Goal: Task Accomplishment & Management: Manage account settings

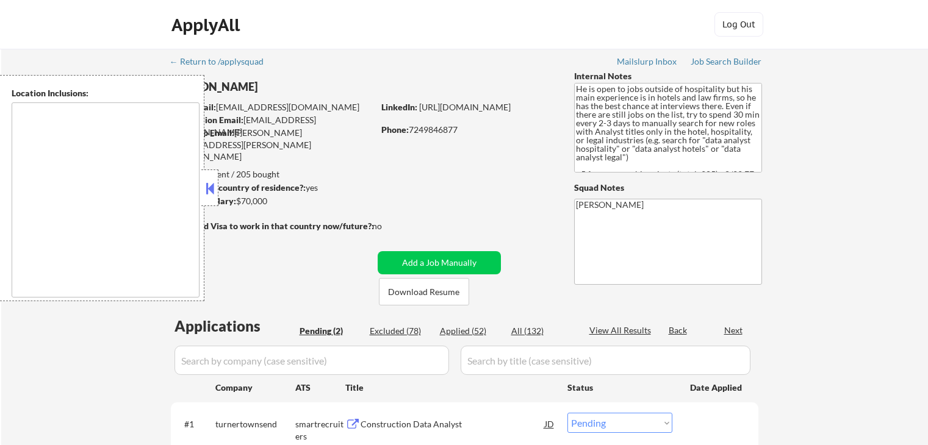
select select ""pending""
type textarea "[GEOGRAPHIC_DATA], [GEOGRAPHIC_DATA] [GEOGRAPHIC_DATA], [GEOGRAPHIC_DATA] [GEOG…"
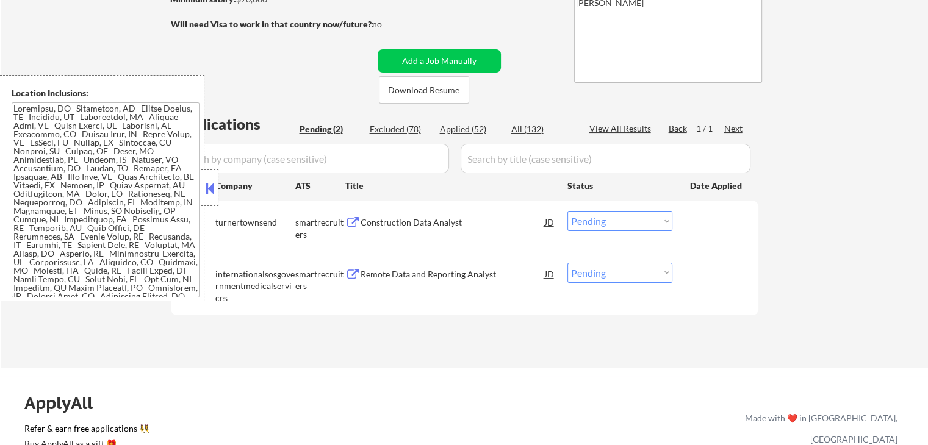
scroll to position [244, 0]
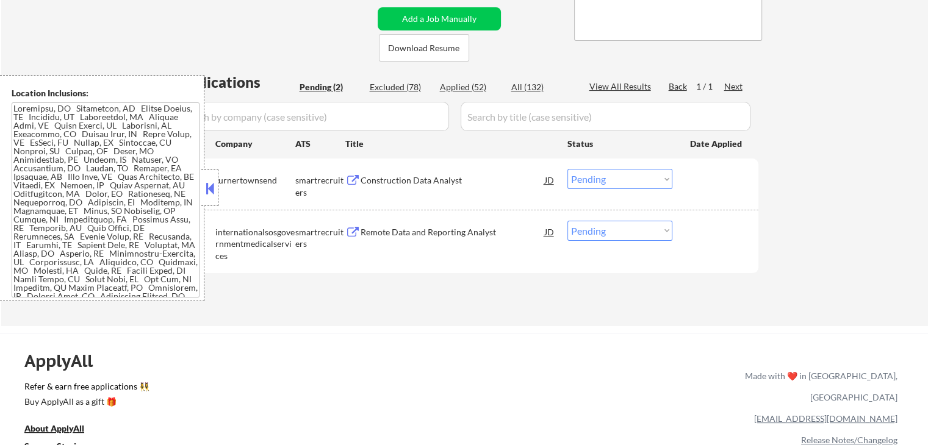
click at [834, 129] on div "← Return to /applysquad Mailslurp Inbox Job Search Builder [PERSON_NAME] User E…" at bounding box center [464, 66] width 927 height 522
click at [207, 192] on button at bounding box center [209, 188] width 13 height 18
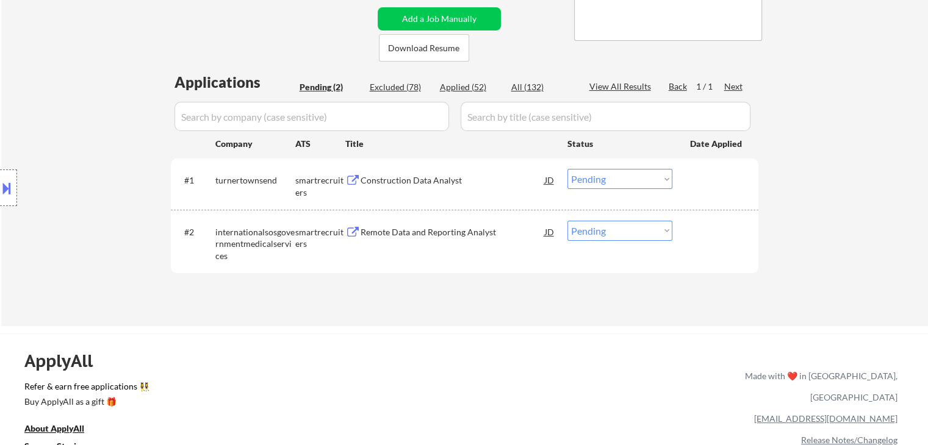
click at [89, 107] on div "Location Inclusions:" at bounding box center [109, 188] width 218 height 226
click at [91, 109] on div "Location Inclusions:" at bounding box center [109, 188] width 218 height 226
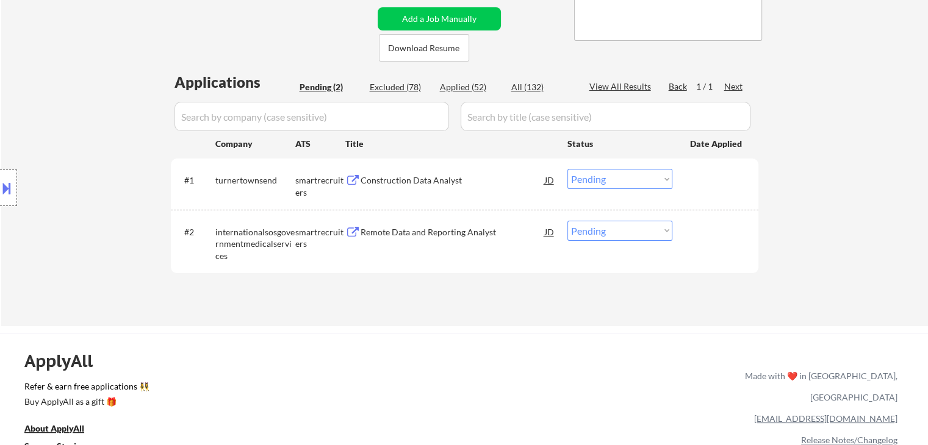
click at [91, 109] on div "Location Inclusions:" at bounding box center [109, 188] width 218 height 226
click at [92, 109] on div "Location Inclusions:" at bounding box center [109, 188] width 218 height 226
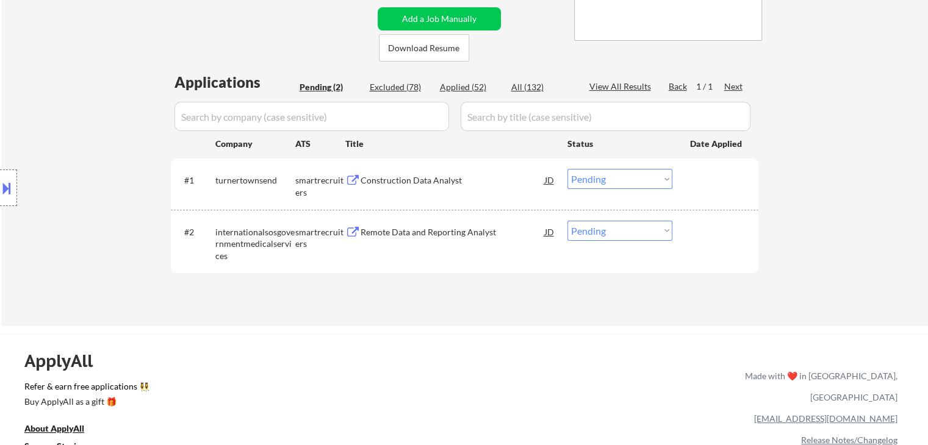
click at [77, 108] on div "Location Inclusions:" at bounding box center [109, 188] width 218 height 226
click at [78, 108] on div "Location Inclusions:" at bounding box center [109, 188] width 218 height 226
click at [70, 105] on div "Location Inclusions:" at bounding box center [109, 188] width 218 height 226
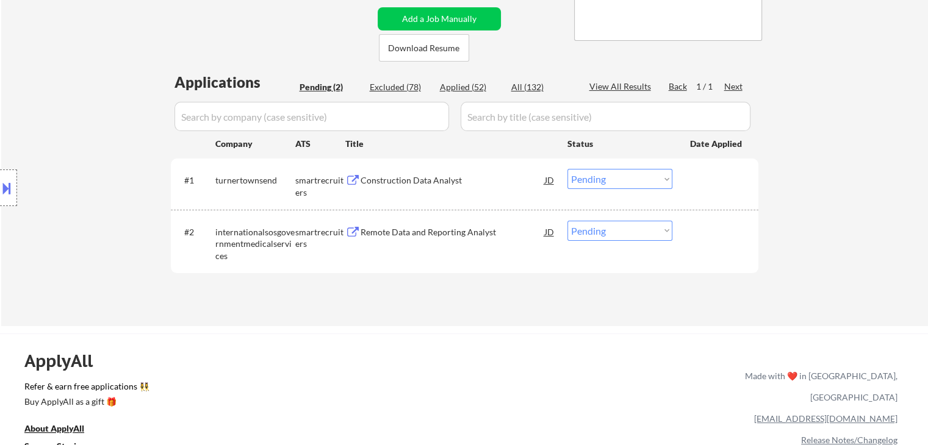
click at [70, 104] on div "Location Inclusions:" at bounding box center [109, 188] width 218 height 226
click at [69, 103] on div "Location Inclusions:" at bounding box center [109, 188] width 218 height 226
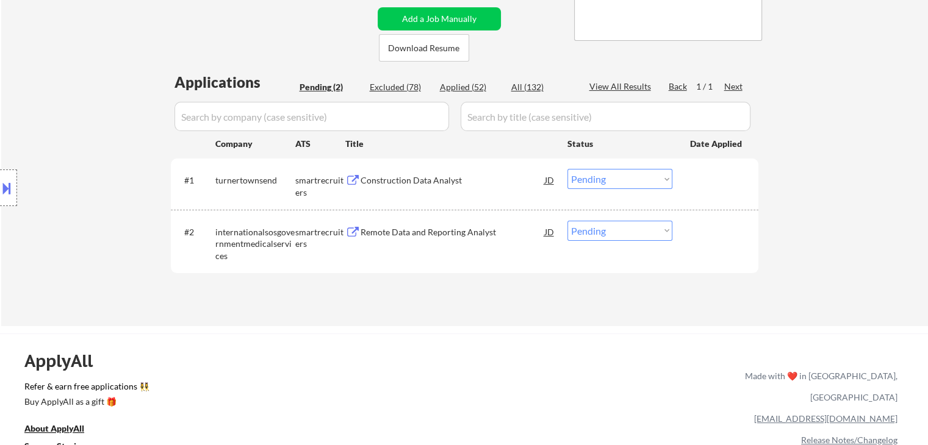
click at [69, 103] on div "Location Inclusions:" at bounding box center [109, 188] width 218 height 226
click at [68, 103] on div "Location Inclusions:" at bounding box center [109, 188] width 218 height 226
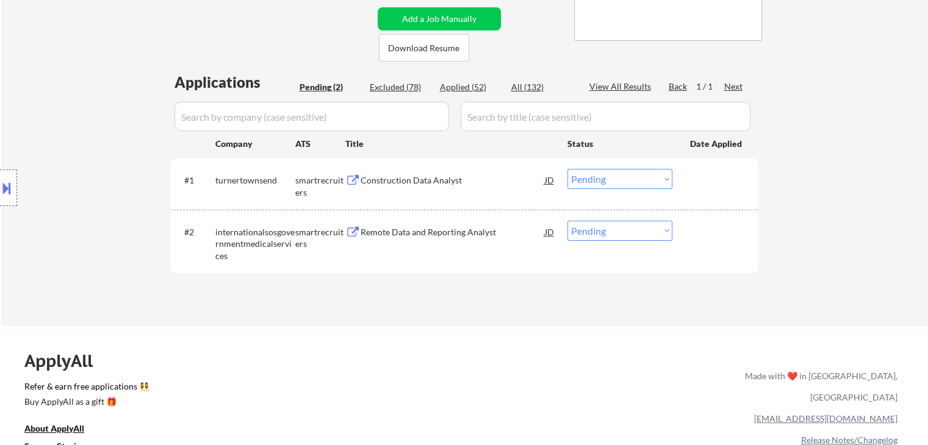
click at [79, 120] on div "Location Inclusions:" at bounding box center [109, 188] width 218 height 226
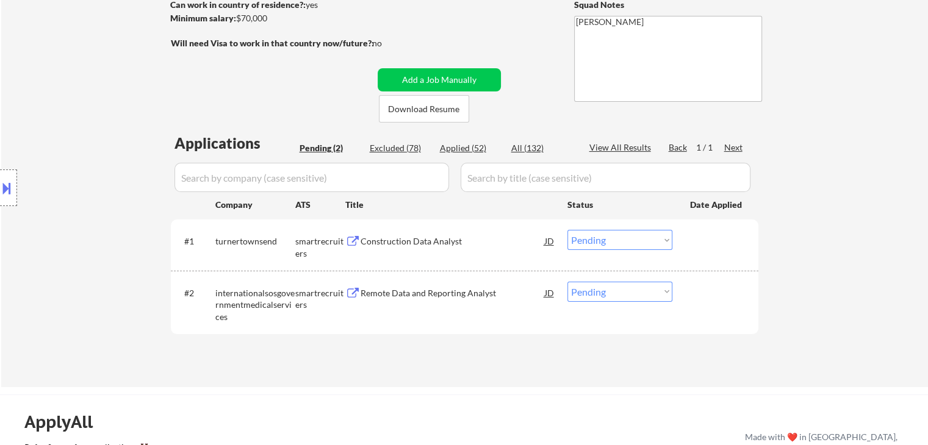
click at [78, 120] on div "Location Inclusions:" at bounding box center [109, 188] width 218 height 226
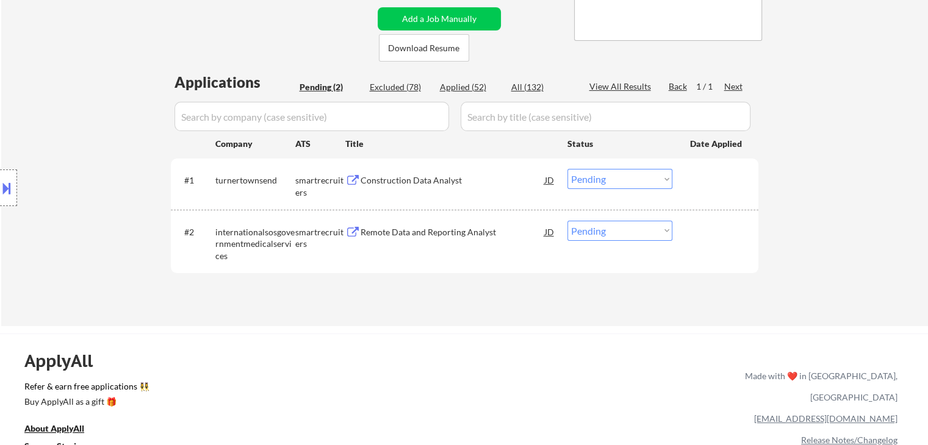
click at [78, 120] on div "Location Inclusions:" at bounding box center [109, 188] width 218 height 226
click at [60, 88] on div "Location Inclusions:" at bounding box center [109, 188] width 218 height 226
click at [111, 106] on div "Location Inclusions:" at bounding box center [109, 188] width 218 height 226
click at [111, 105] on div "Location Inclusions:" at bounding box center [109, 188] width 218 height 226
click at [110, 104] on div "Location Inclusions:" at bounding box center [109, 188] width 218 height 226
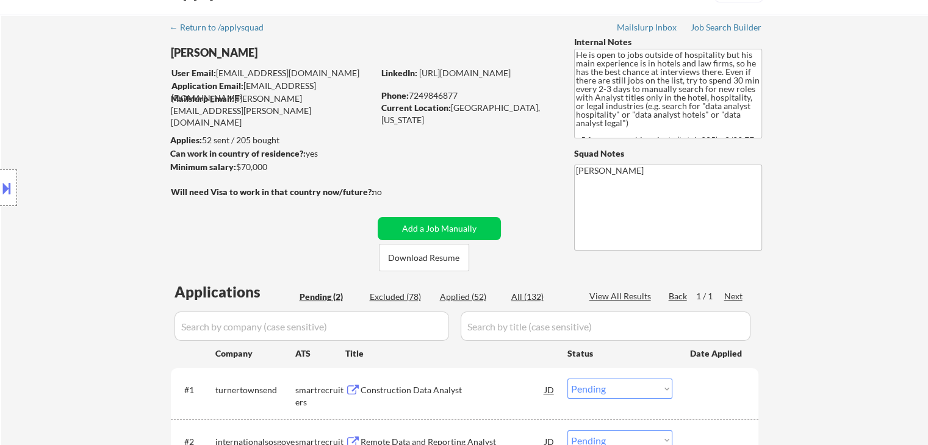
scroll to position [0, 0]
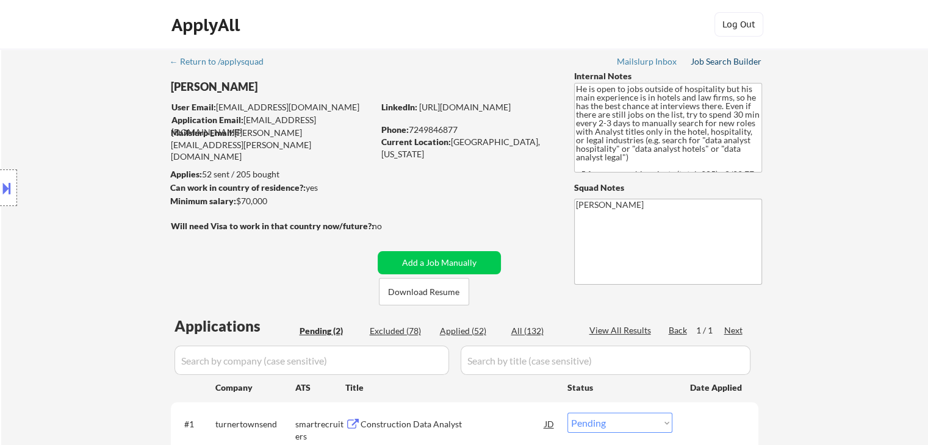
click at [734, 62] on div "Job Search Builder" at bounding box center [726, 61] width 71 height 9
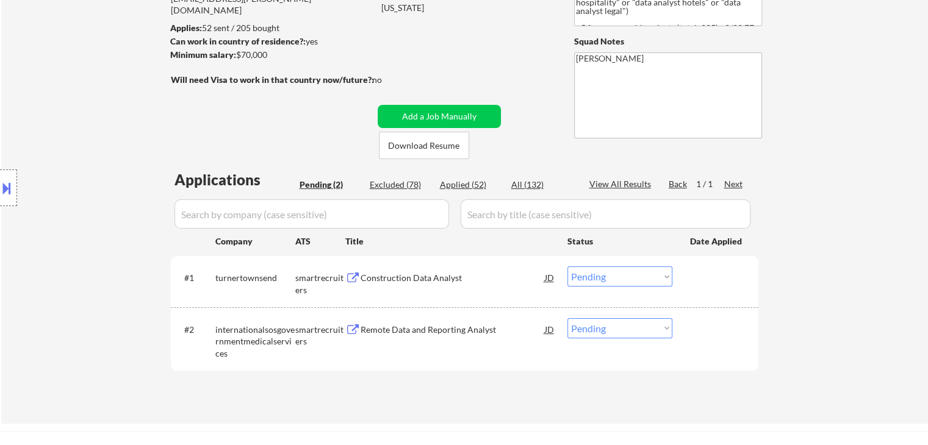
scroll to position [305, 0]
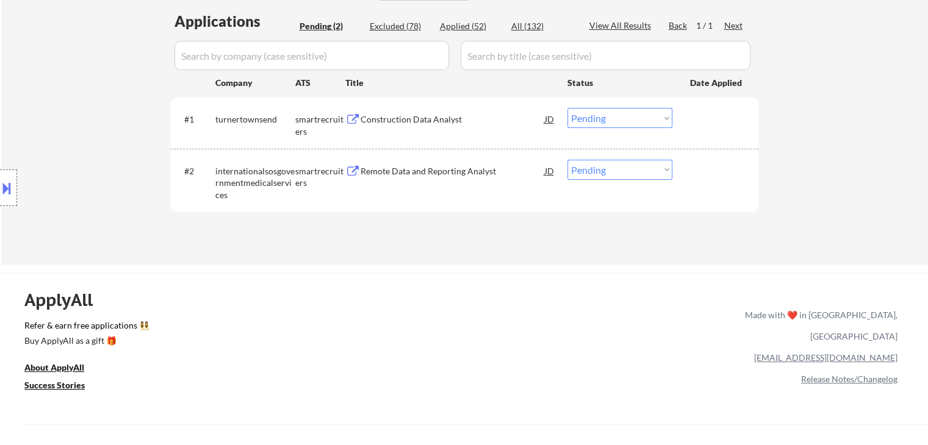
click at [412, 114] on div "Construction Data Analyst" at bounding box center [452, 119] width 184 height 12
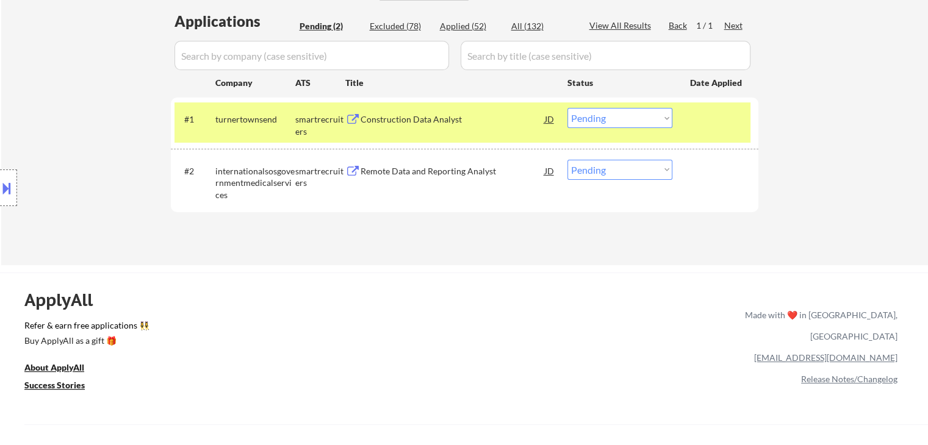
click at [411, 170] on div "Remote Data and Reporting Analyst" at bounding box center [452, 171] width 184 height 12
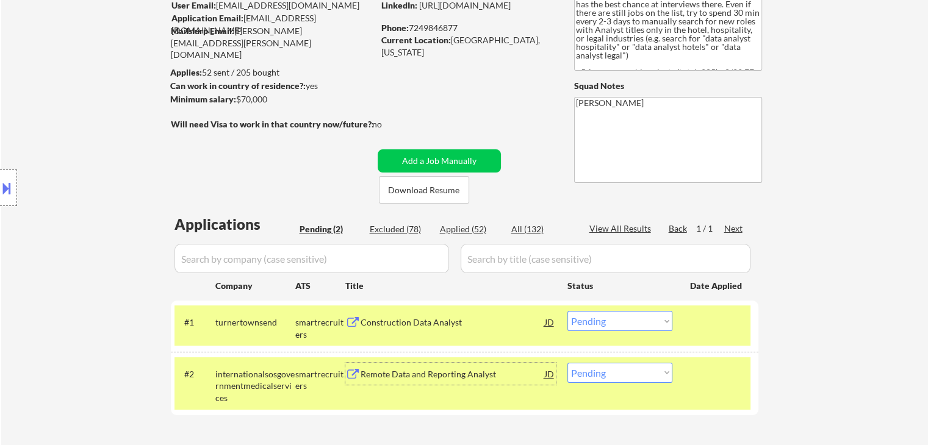
scroll to position [0, 0]
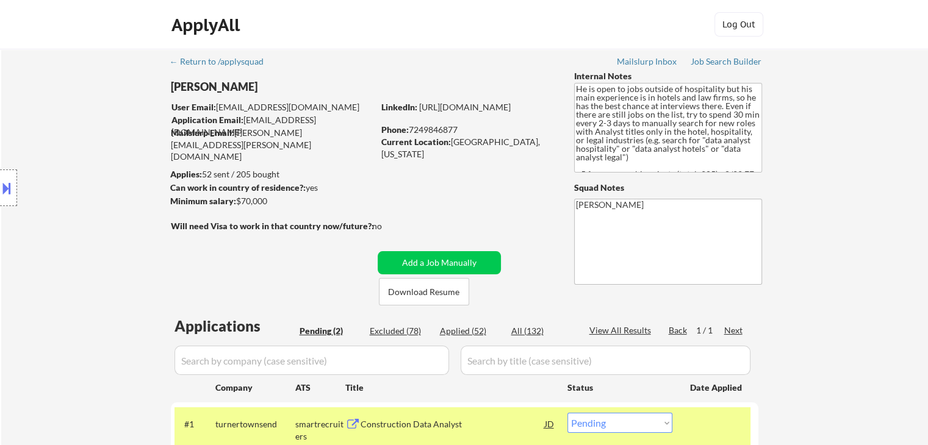
click at [471, 328] on div "Applied (52)" at bounding box center [470, 331] width 61 height 12
select select ""applied""
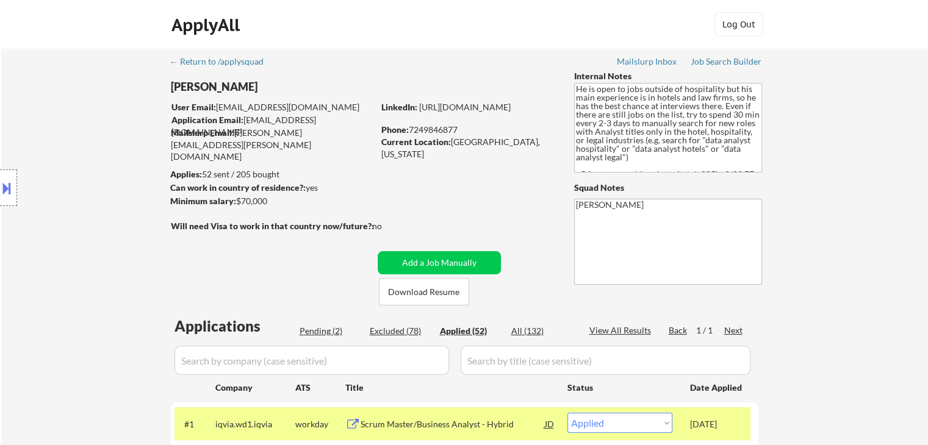
select select ""applied""
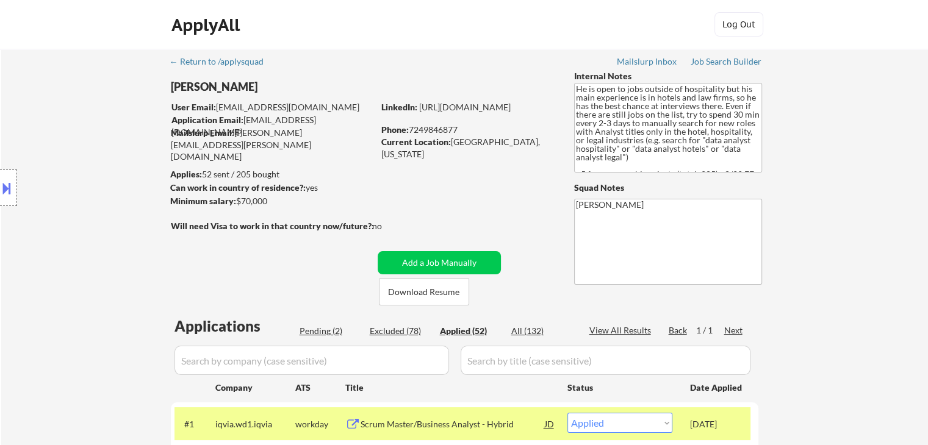
select select ""applied""
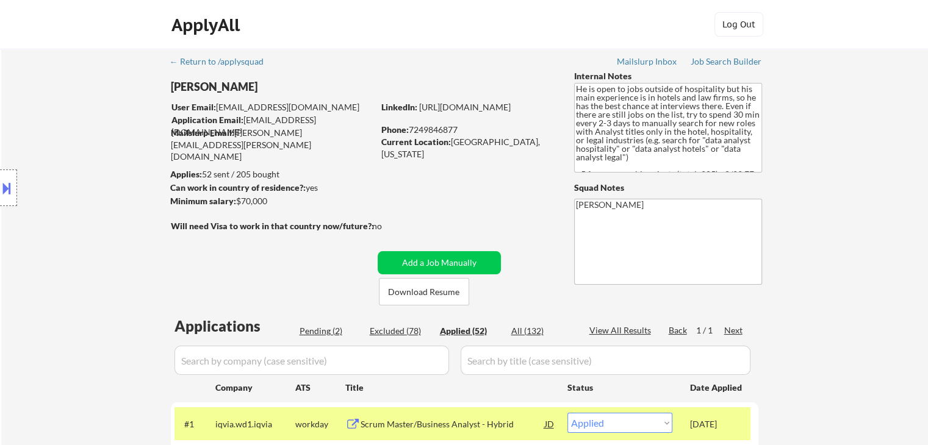
select select ""applied""
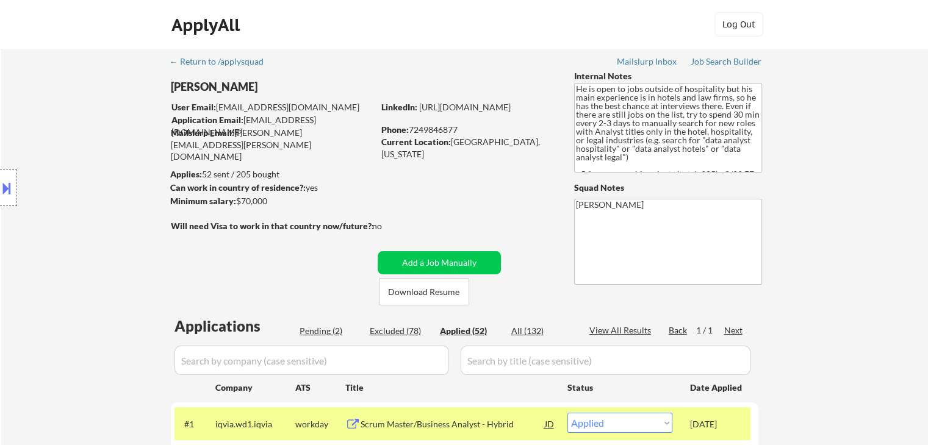
select select ""applied""
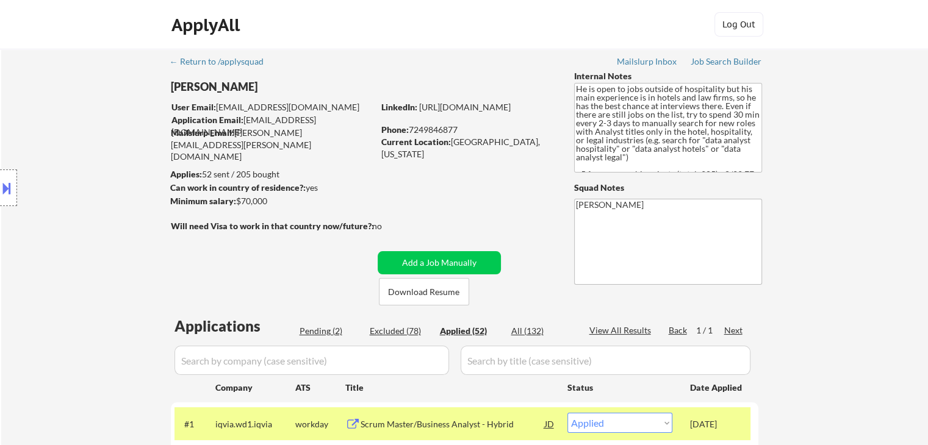
select select ""applied""
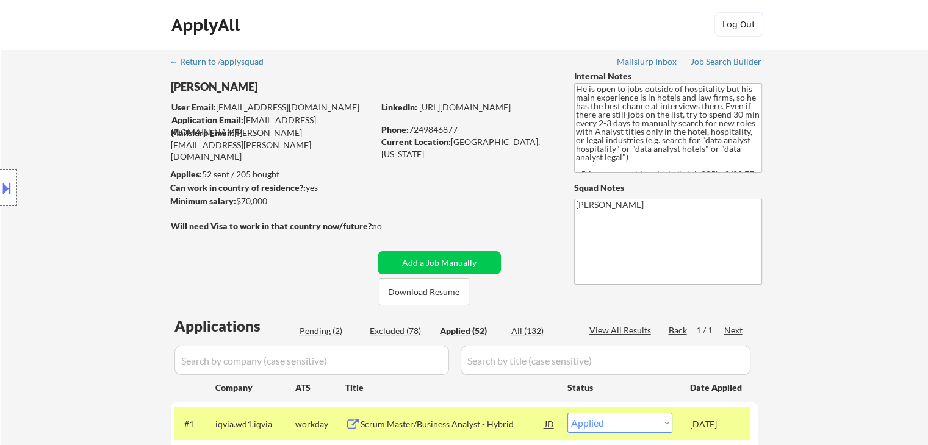
select select ""applied""
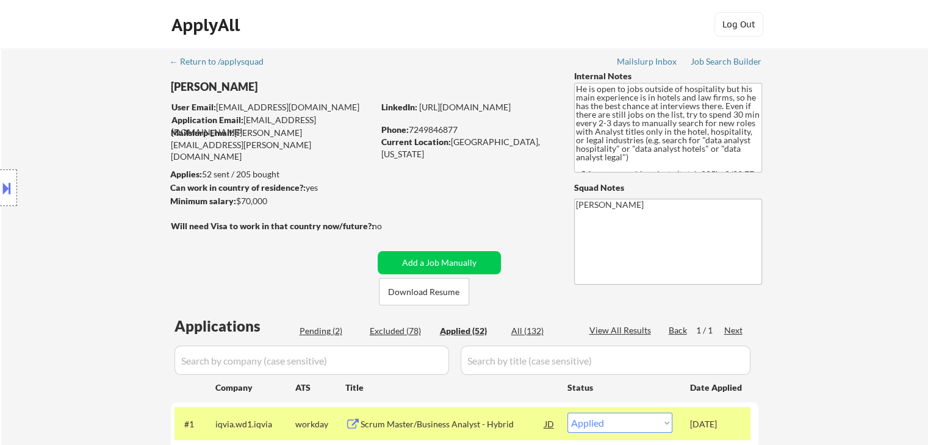
select select ""applied""
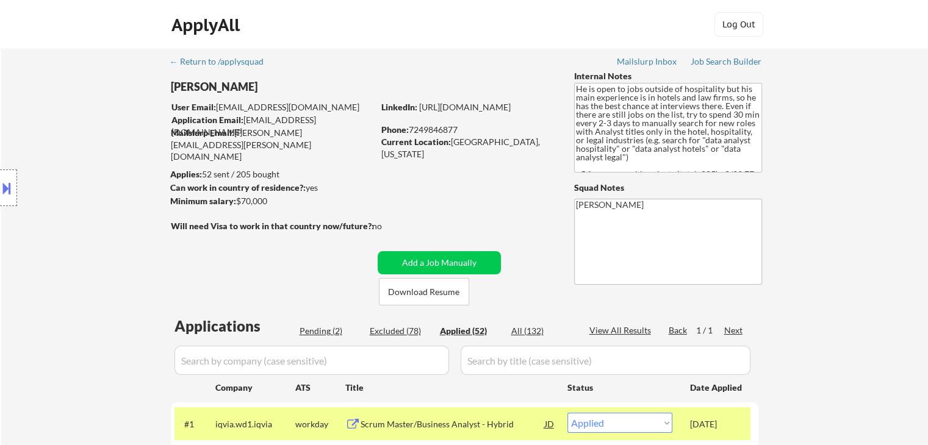
select select ""applied""
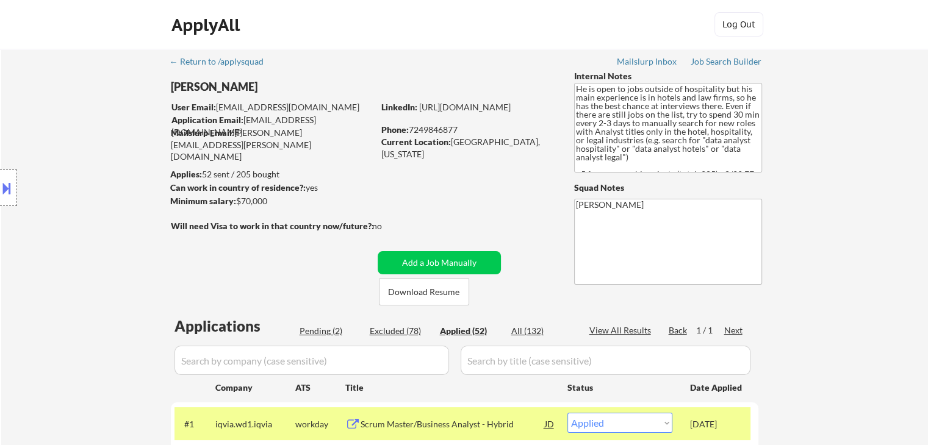
select select ""applied""
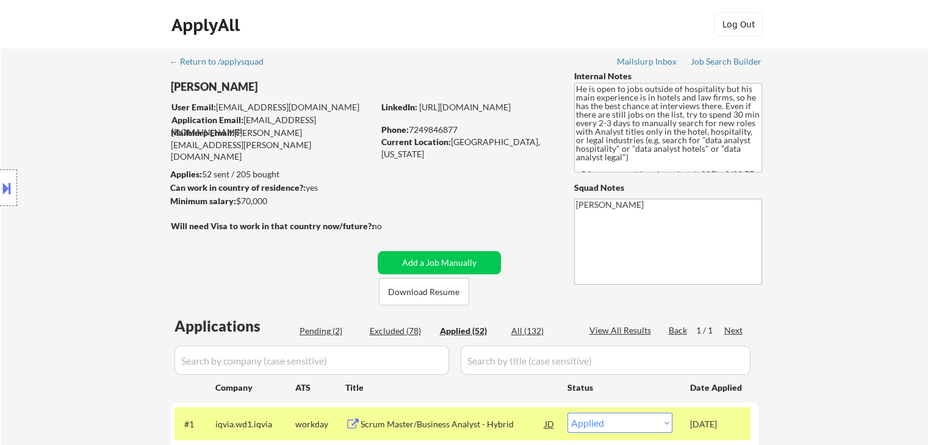
select select ""applied""
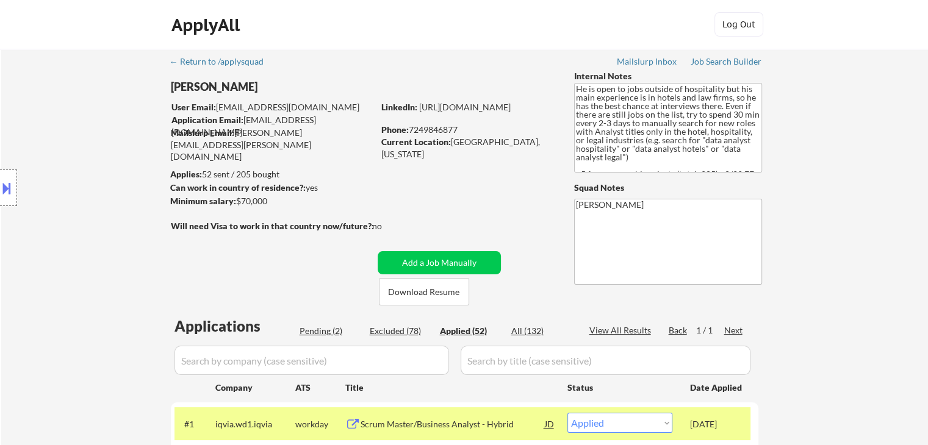
click at [112, 254] on div "Location Inclusions:" at bounding box center [109, 188] width 218 height 226
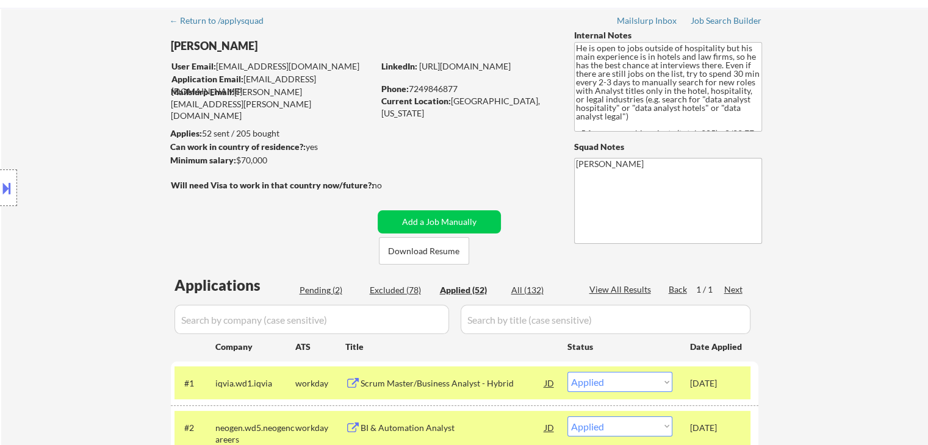
scroll to position [61, 0]
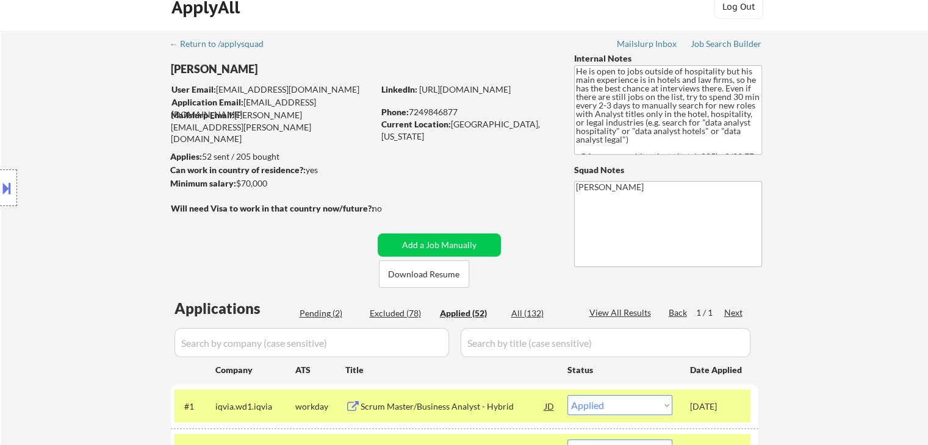
scroll to position [0, 0]
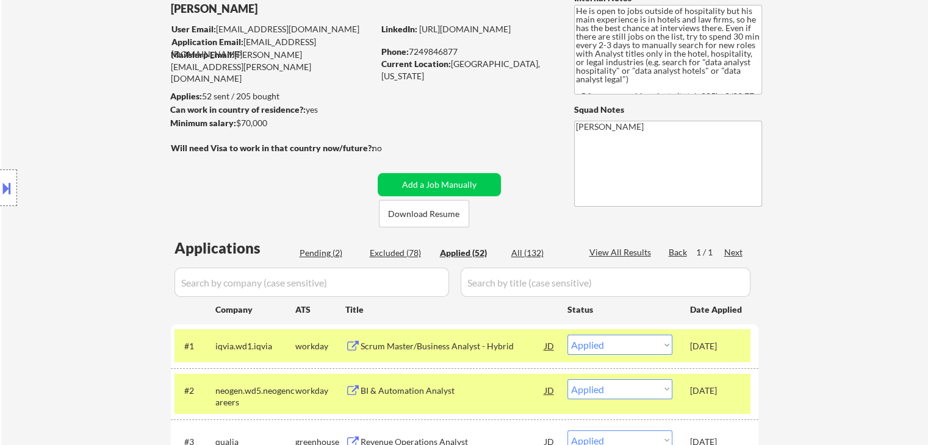
scroll to position [122, 0]
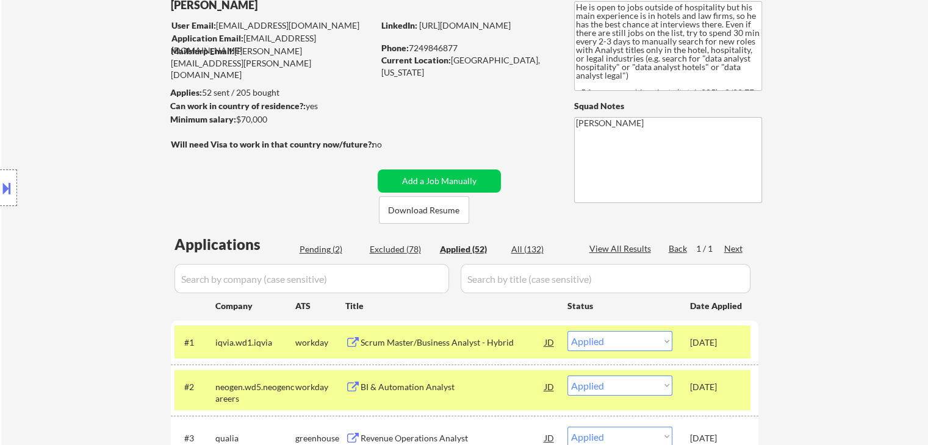
scroll to position [61, 0]
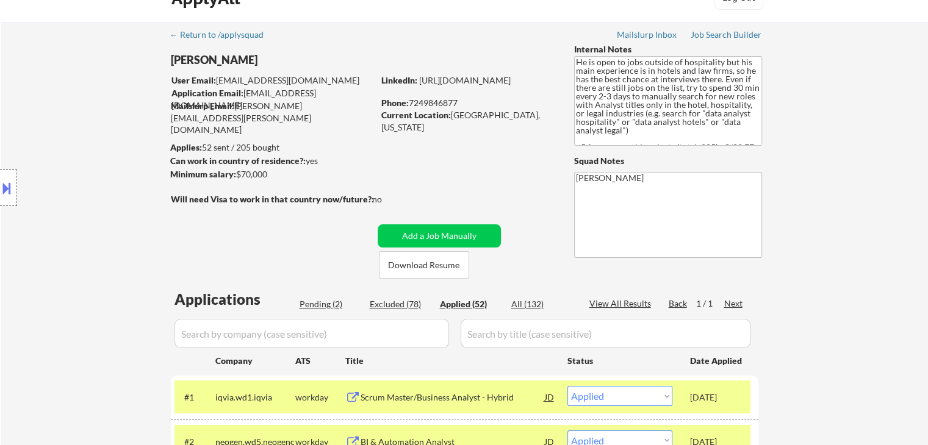
scroll to position [0, 0]
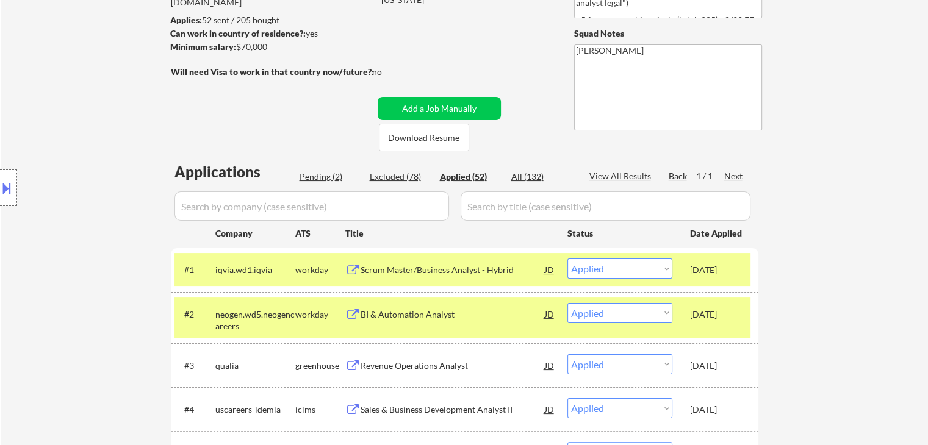
scroll to position [183, 0]
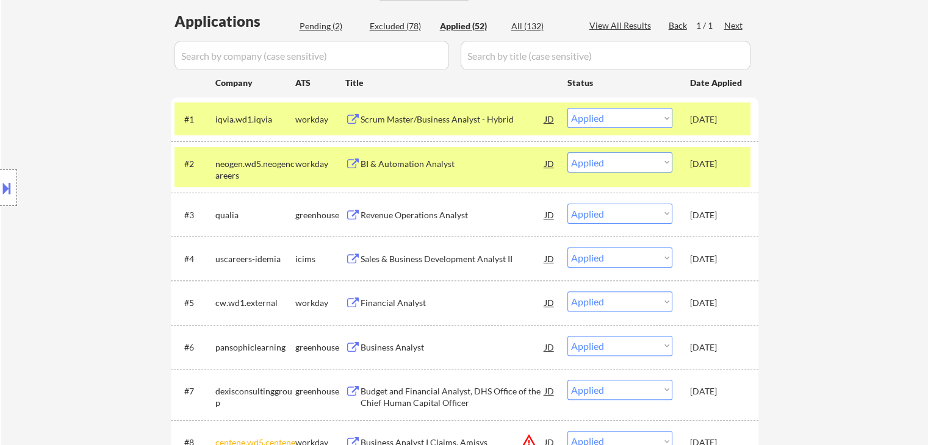
scroll to position [244, 0]
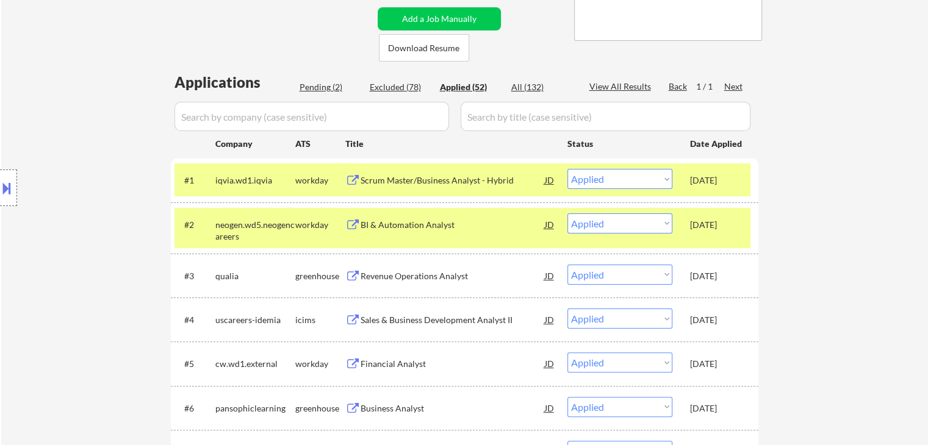
drag, startPoint x: 323, startPoint y: 91, endPoint x: 276, endPoint y: 127, distance: 59.7
click at [322, 91] on div "Pending (2)" at bounding box center [330, 87] width 61 height 12
select select ""pending""
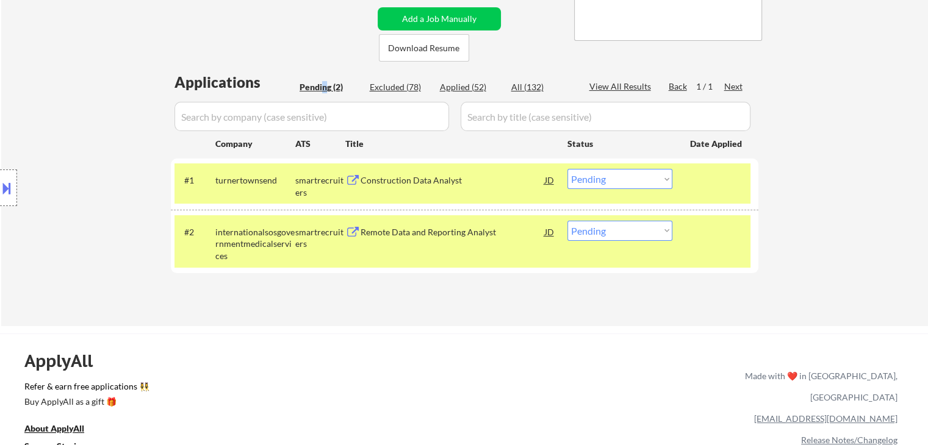
click at [8, 188] on button at bounding box center [6, 188] width 13 height 20
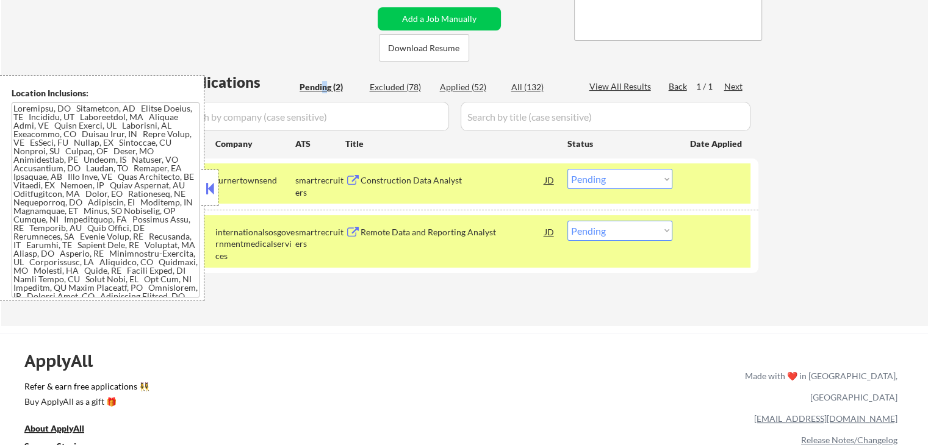
click at [130, 231] on textarea at bounding box center [106, 199] width 188 height 195
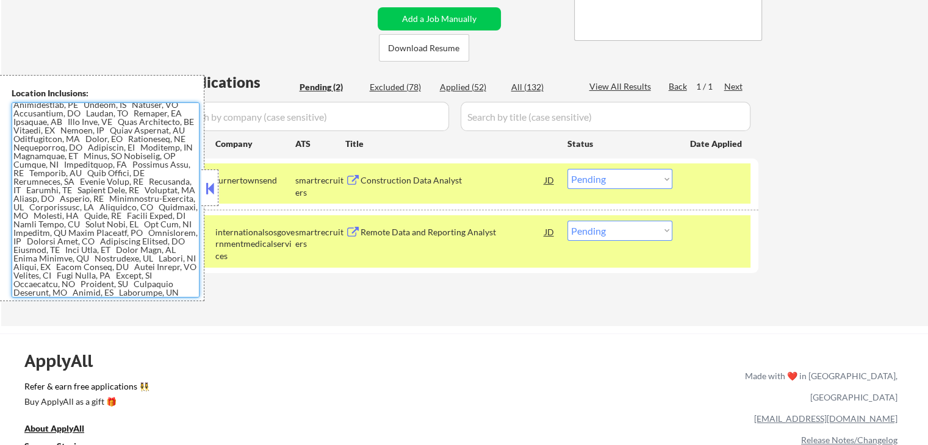
scroll to position [124, 0]
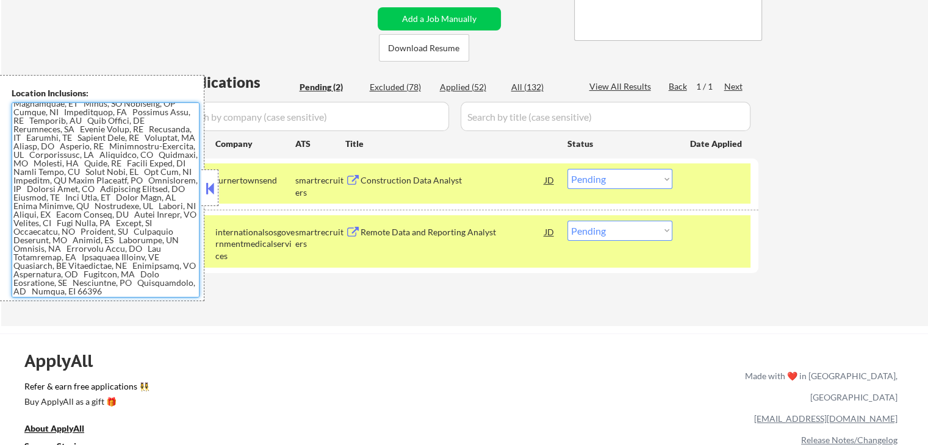
drag, startPoint x: 88, startPoint y: 160, endPoint x: 85, endPoint y: 170, distance: 10.4
click at [88, 158] on textarea at bounding box center [106, 199] width 188 height 195
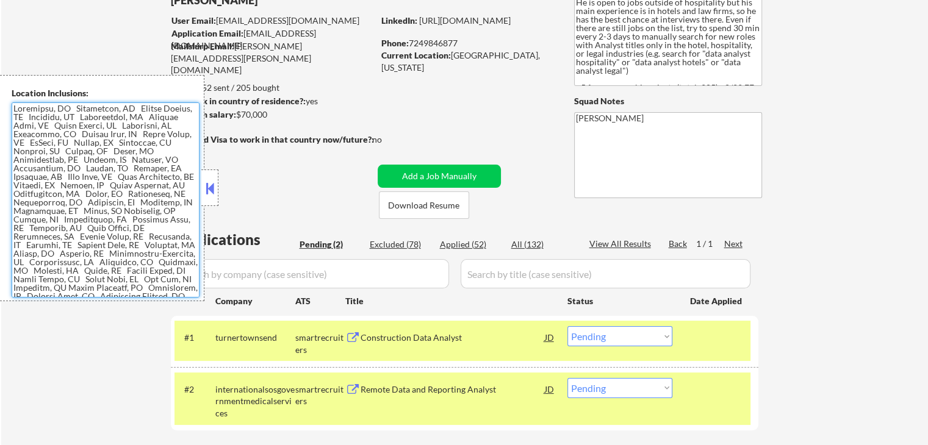
scroll to position [0, 0]
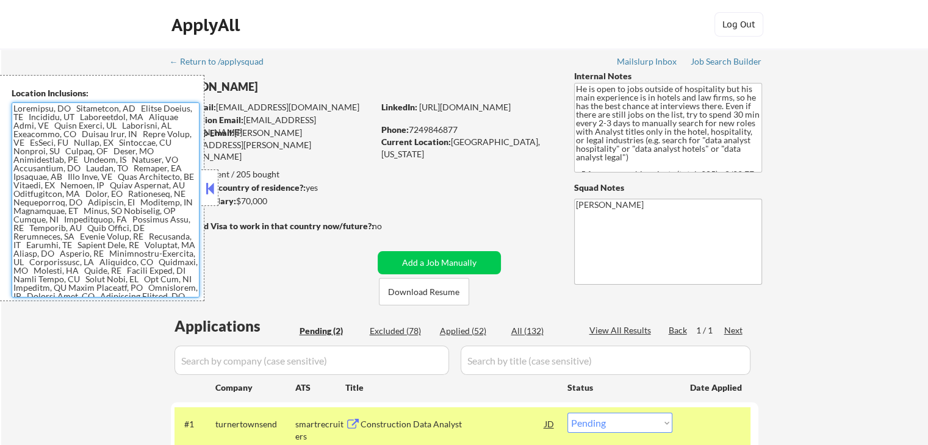
drag, startPoint x: 211, startPoint y: 193, endPoint x: 224, endPoint y: 228, distance: 37.3
click at [211, 193] on button at bounding box center [209, 188] width 13 height 18
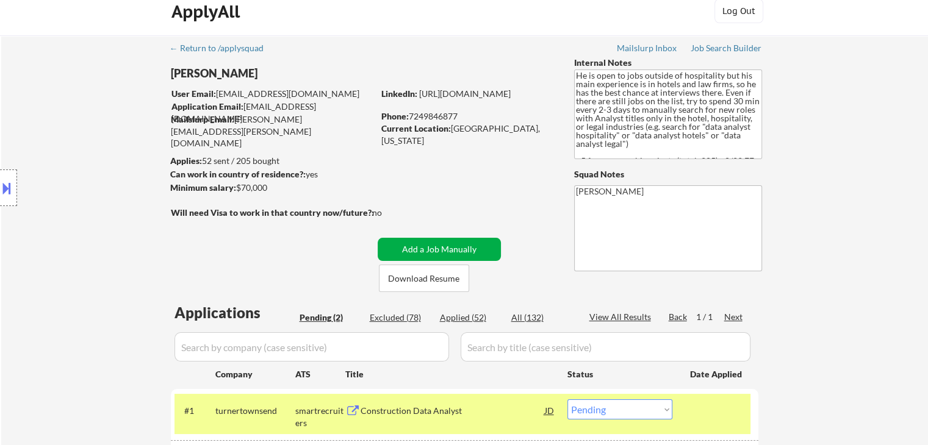
scroll to position [305, 0]
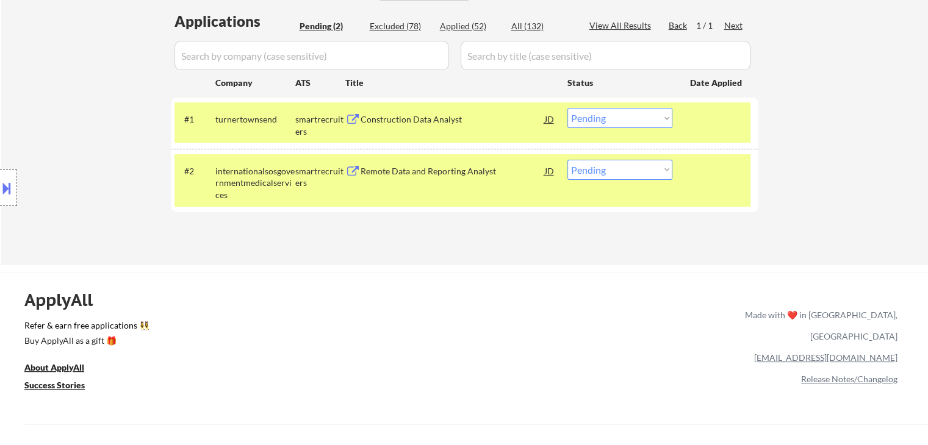
click at [400, 170] on div "Remote Data and Reporting Analyst" at bounding box center [452, 171] width 184 height 12
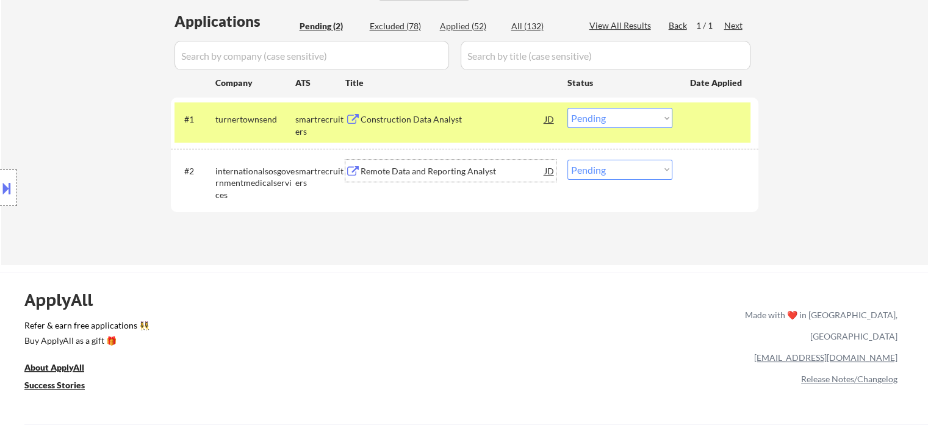
click at [628, 170] on select "Choose an option... Pending Applied Excluded (Questions) Excluded (Expired) Exc…" at bounding box center [619, 170] width 105 height 20
select select ""applied""
click at [567, 160] on select "Choose an option... Pending Applied Excluded (Questions) Excluded (Expired) Exc…" at bounding box center [619, 170] width 105 height 20
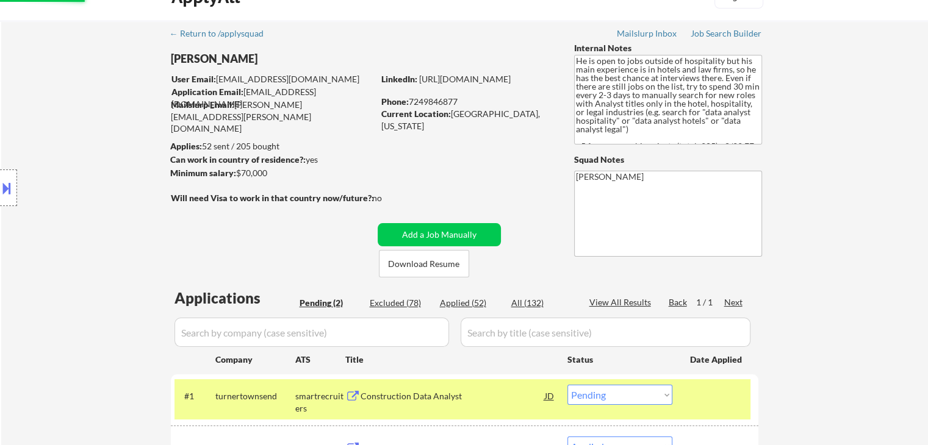
scroll to position [0, 0]
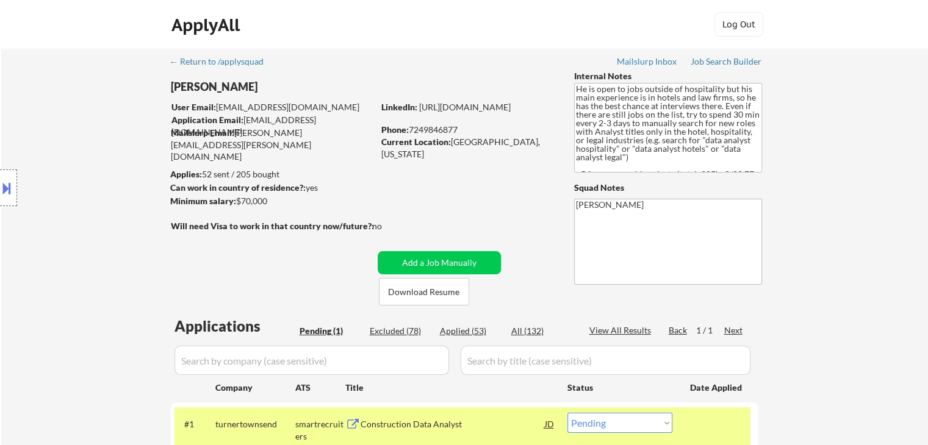
click at [682, 147] on textarea "He is open to jobs outside of hospitality but his main experience is in hotels …" at bounding box center [668, 128] width 188 height 90
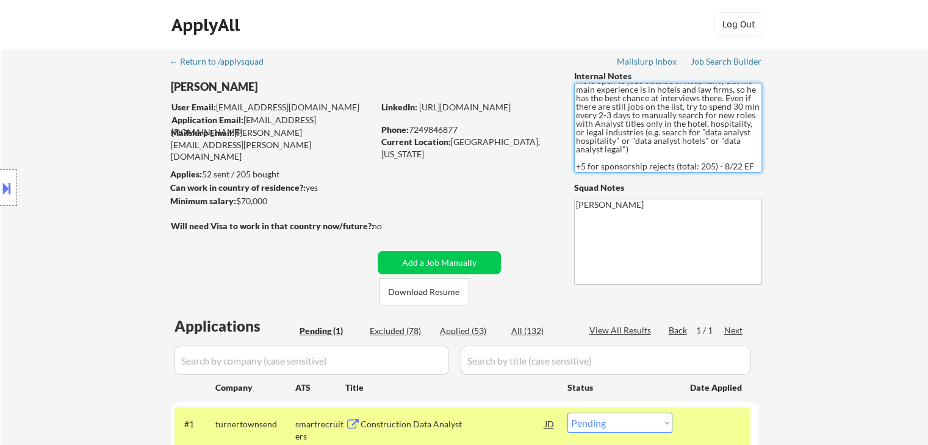
scroll to position [16, 0]
drag, startPoint x: 581, startPoint y: 157, endPoint x: 701, endPoint y: 165, distance: 120.4
click at [701, 165] on textarea "He is open to jobs outside of hospitality but his main experience is in hotels …" at bounding box center [668, 128] width 188 height 90
click at [606, 156] on textarea "He is open to jobs outside of hospitality but his main experience is in hotels …" at bounding box center [668, 128] width 188 height 90
drag, startPoint x: 581, startPoint y: 159, endPoint x: 750, endPoint y: 159, distance: 169.6
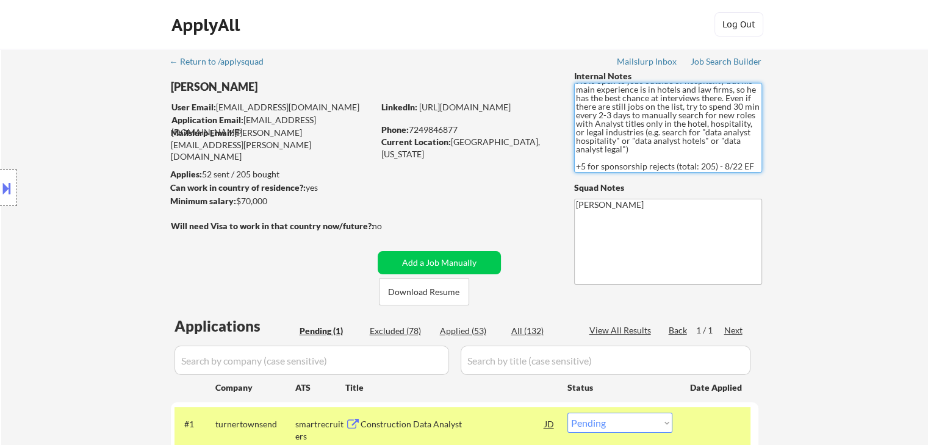
click at [750, 159] on textarea "He is open to jobs outside of hospitality but his main experience is in hotels …" at bounding box center [668, 128] width 188 height 90
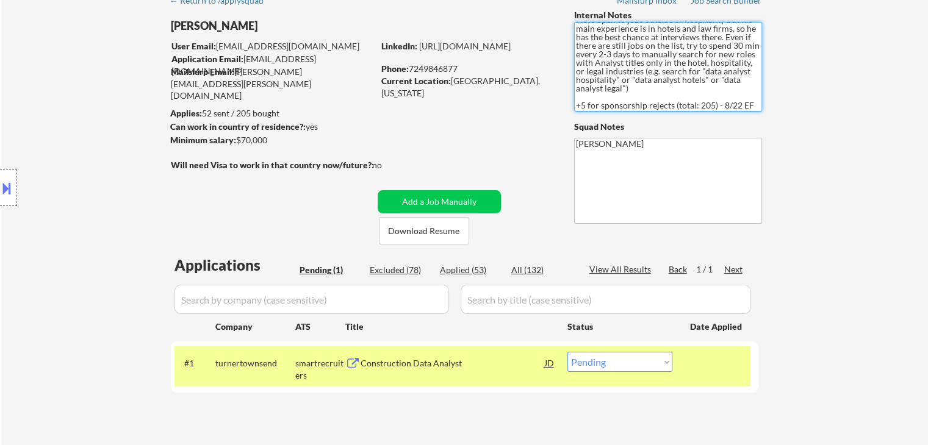
click at [102, 188] on div "Location Inclusions:" at bounding box center [109, 188] width 218 height 226
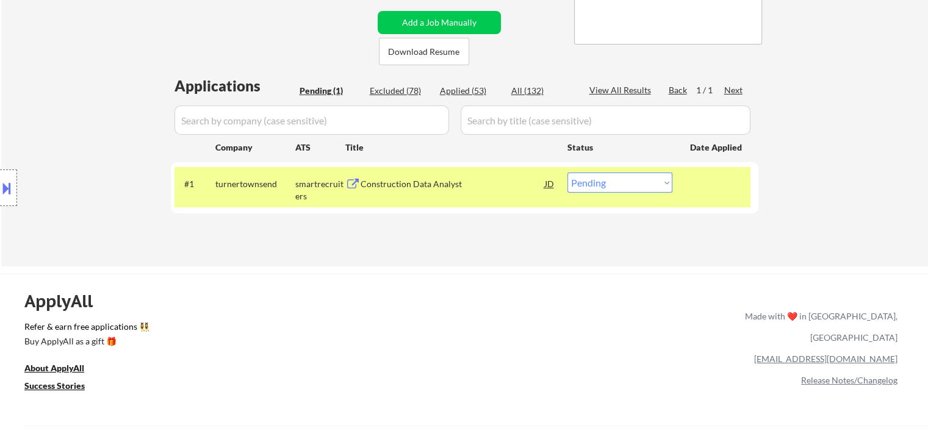
scroll to position [305, 0]
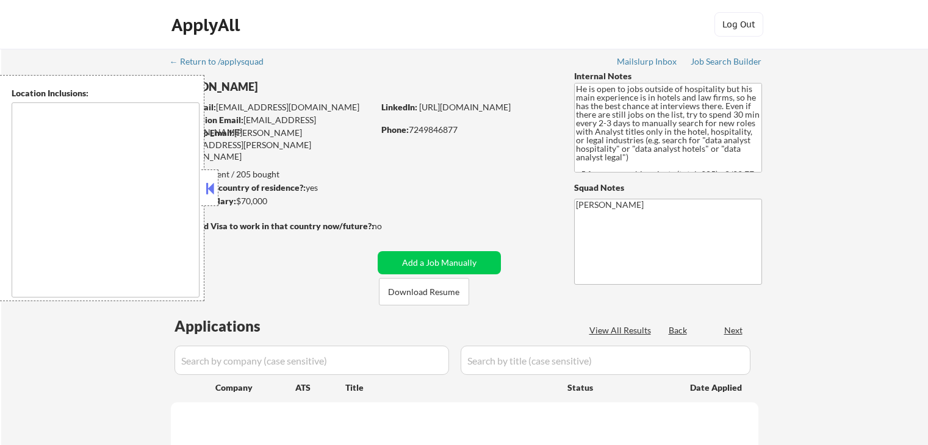
scroll to position [305, 0]
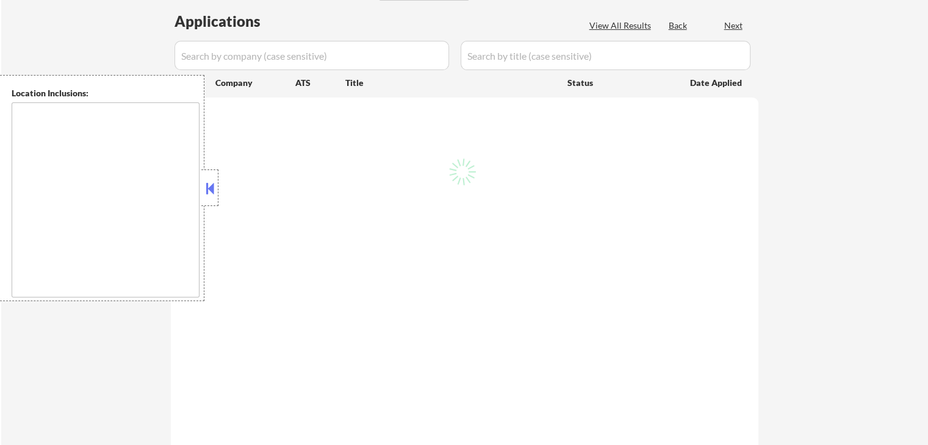
select select ""pending""
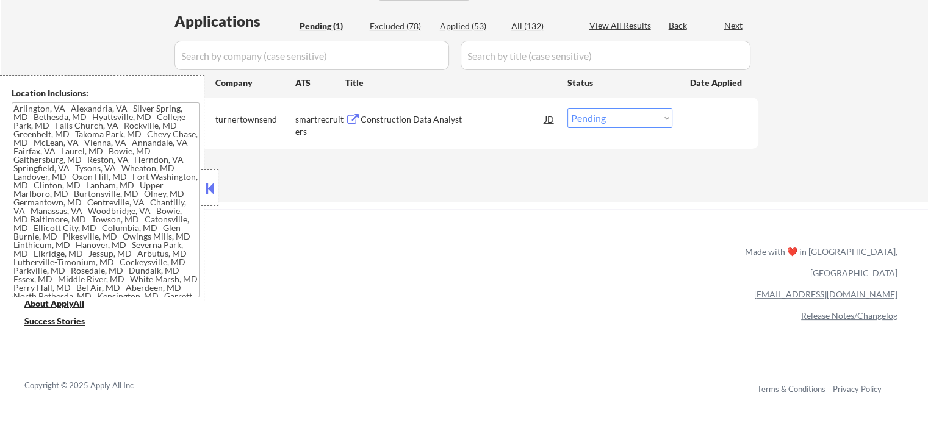
type textarea "[GEOGRAPHIC_DATA], [GEOGRAPHIC_DATA] [GEOGRAPHIC_DATA], [GEOGRAPHIC_DATA] [GEOG…"
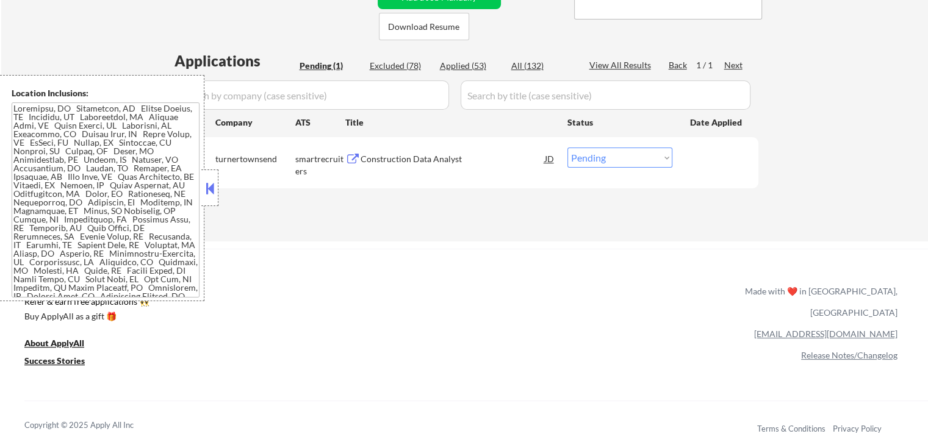
scroll to position [244, 0]
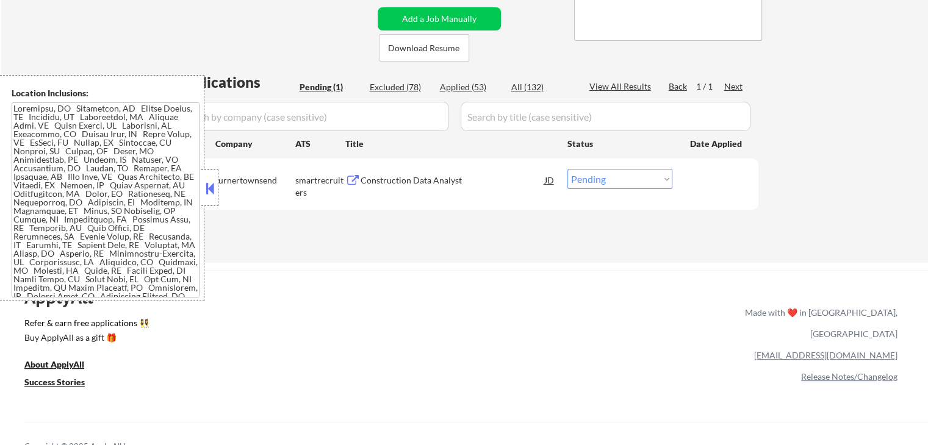
drag, startPoint x: 210, startPoint y: 186, endPoint x: 206, endPoint y: 197, distance: 11.8
click at [209, 186] on button at bounding box center [209, 188] width 13 height 18
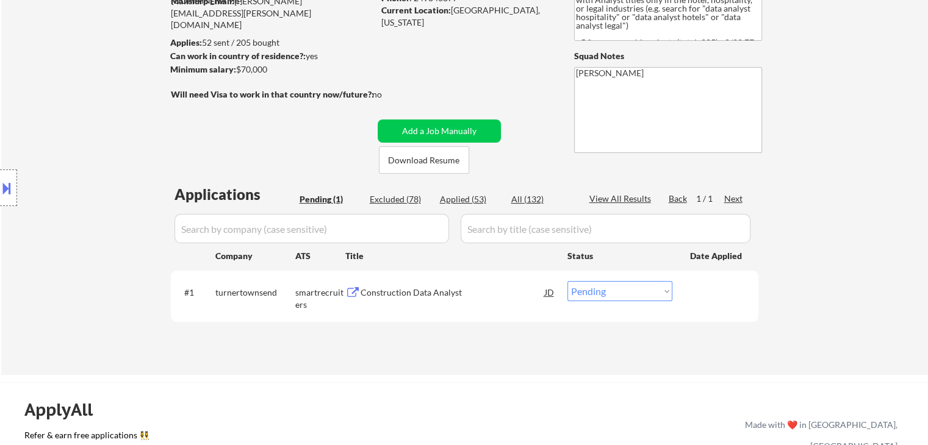
scroll to position [61, 0]
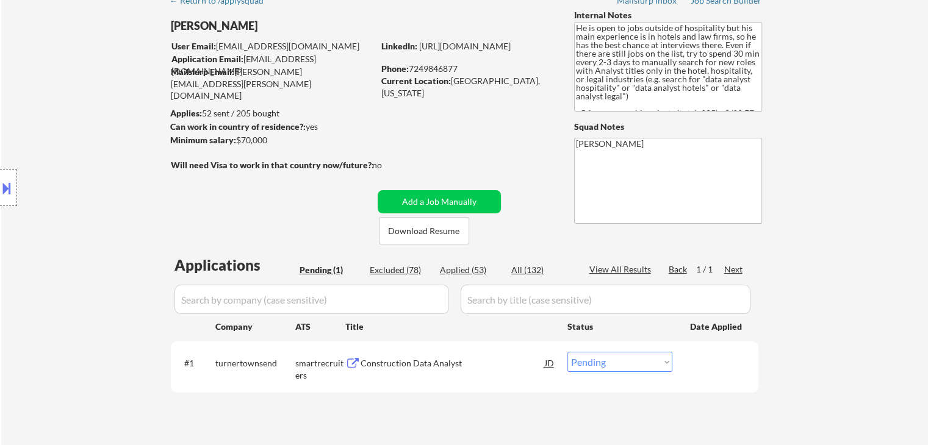
click at [127, 183] on div "Location Inclusions:" at bounding box center [109, 188] width 218 height 226
